Goal: Task Accomplishment & Management: Complete application form

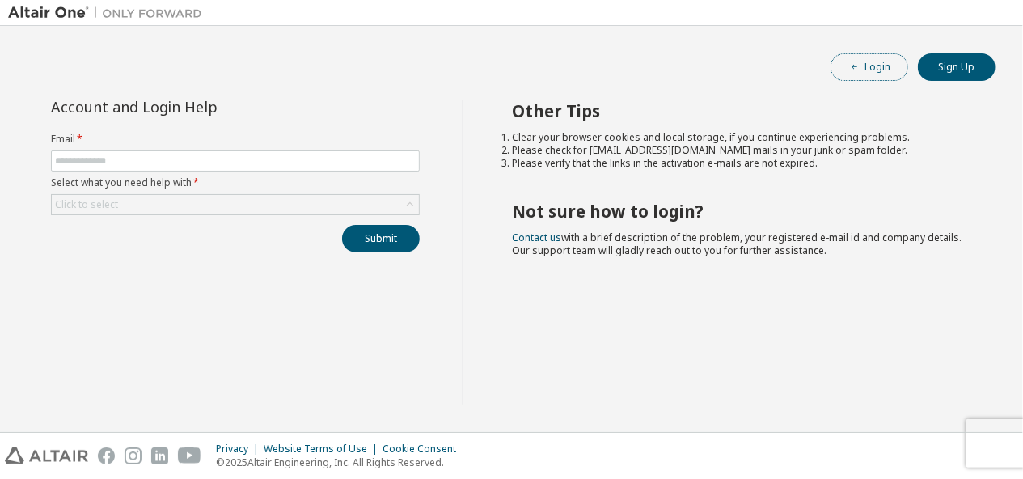
click at [849, 66] on span "button" at bounding box center [854, 67] width 13 height 13
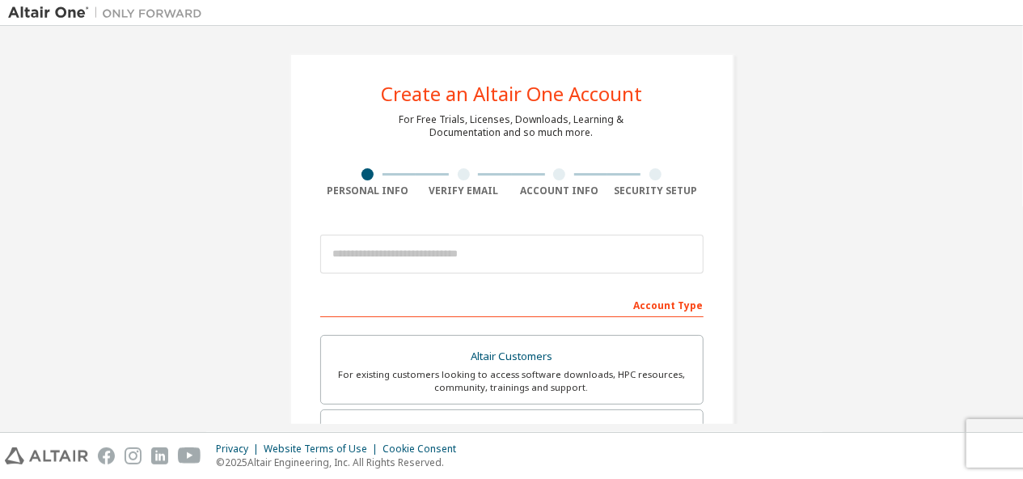
click at [58, 11] on img at bounding box center [109, 13] width 202 height 16
